Goal: Task Accomplishment & Management: Manage account settings

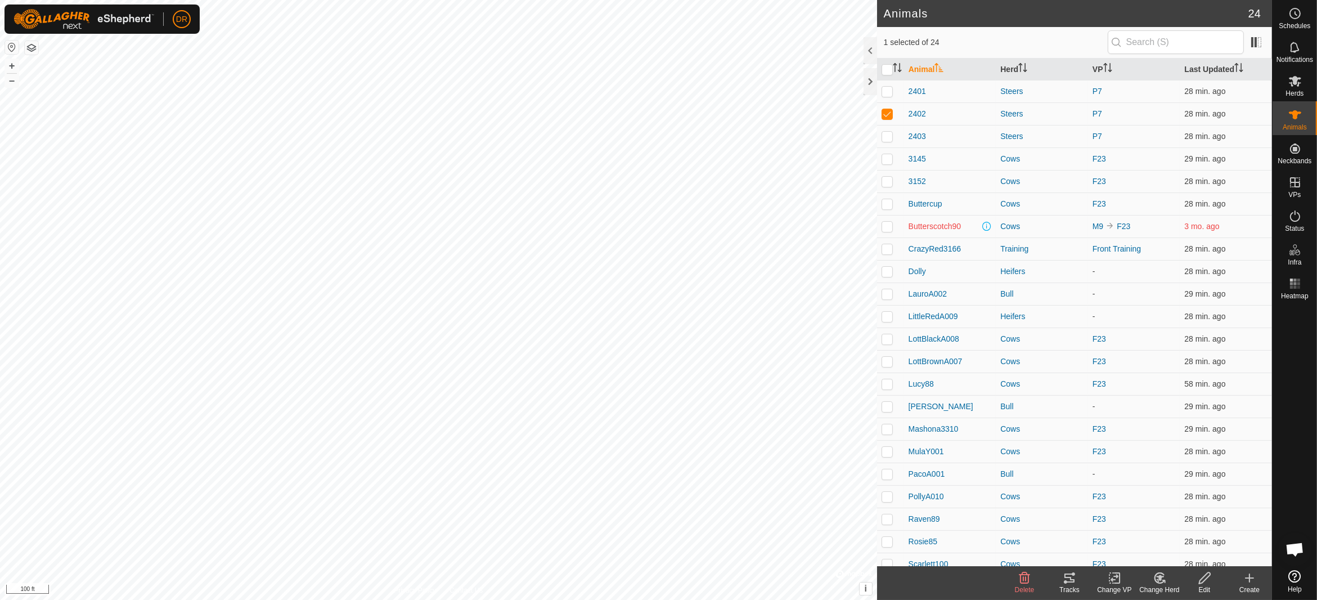
checkbox input "false"
